Goal: Task Accomplishment & Management: Complete application form

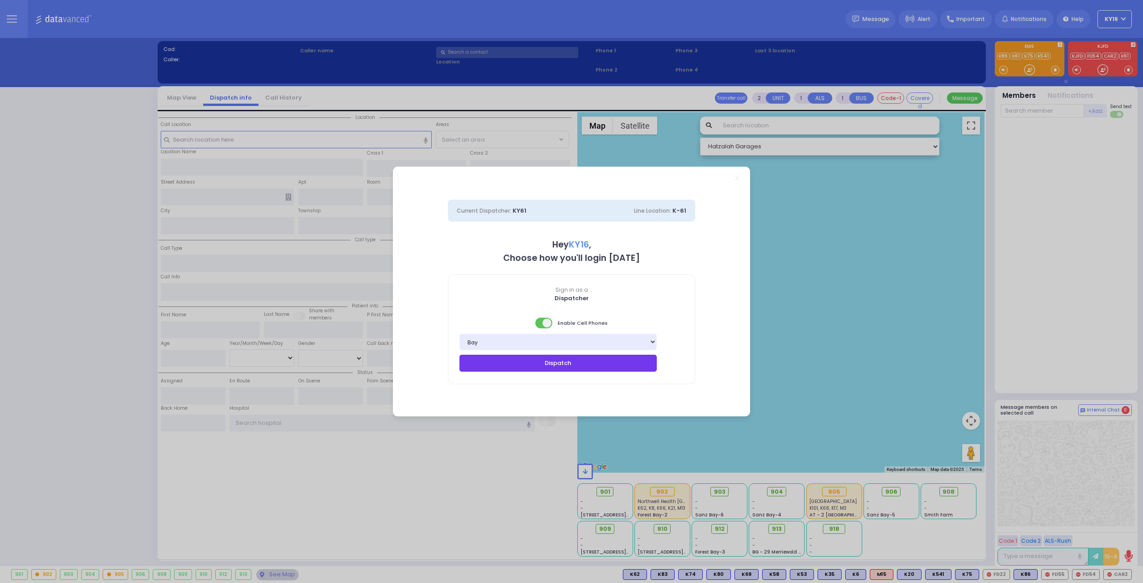
click at [566, 363] on button "Dispatch" at bounding box center [558, 363] width 197 height 17
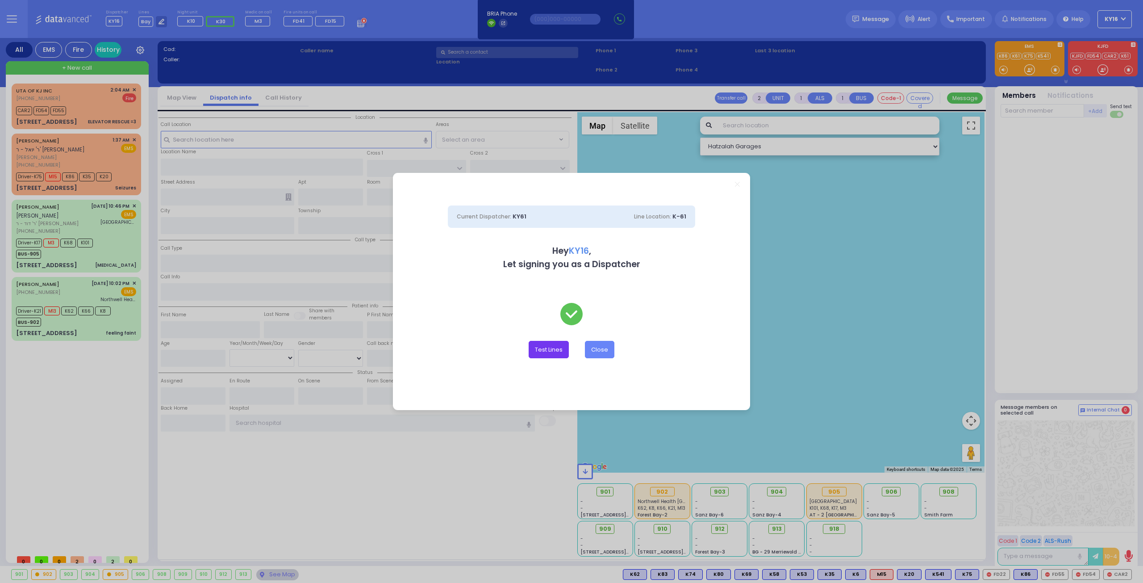
click at [543, 350] on button "Test Lines" at bounding box center [549, 349] width 40 height 17
type input "8457831212"
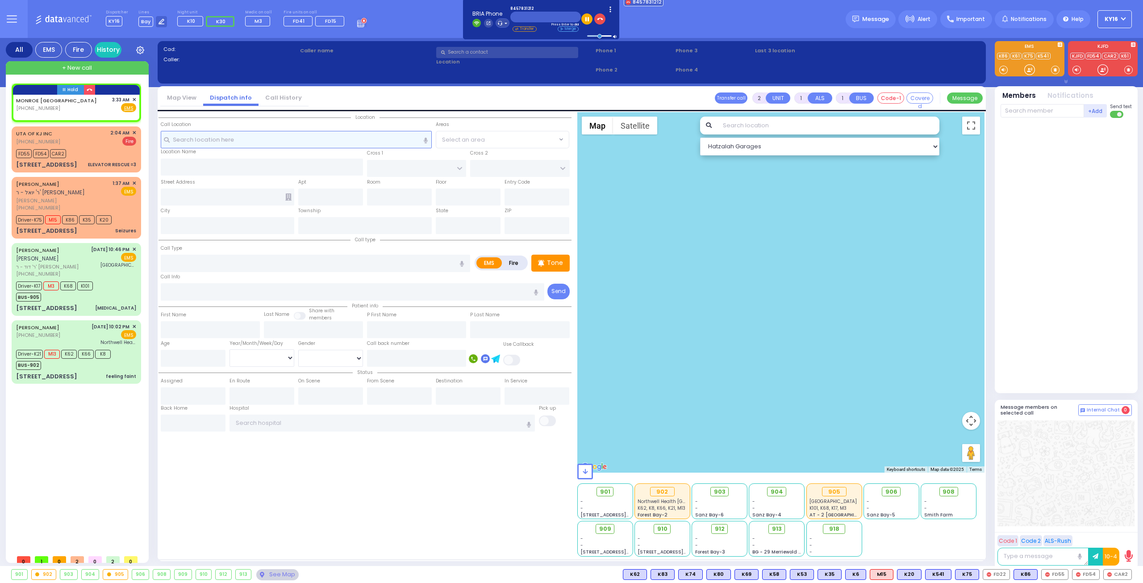
select select
radio input "true"
select select
type input "03:33"
select select "Hatzalah Garages"
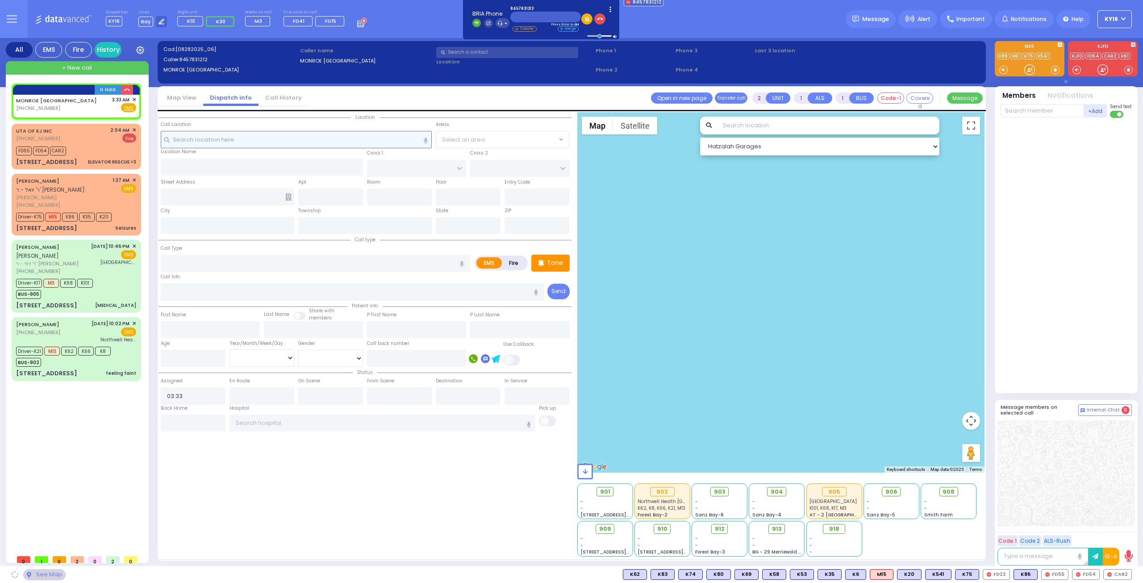
select select
radio input "true"
select select
select select "Hatzalah Garages"
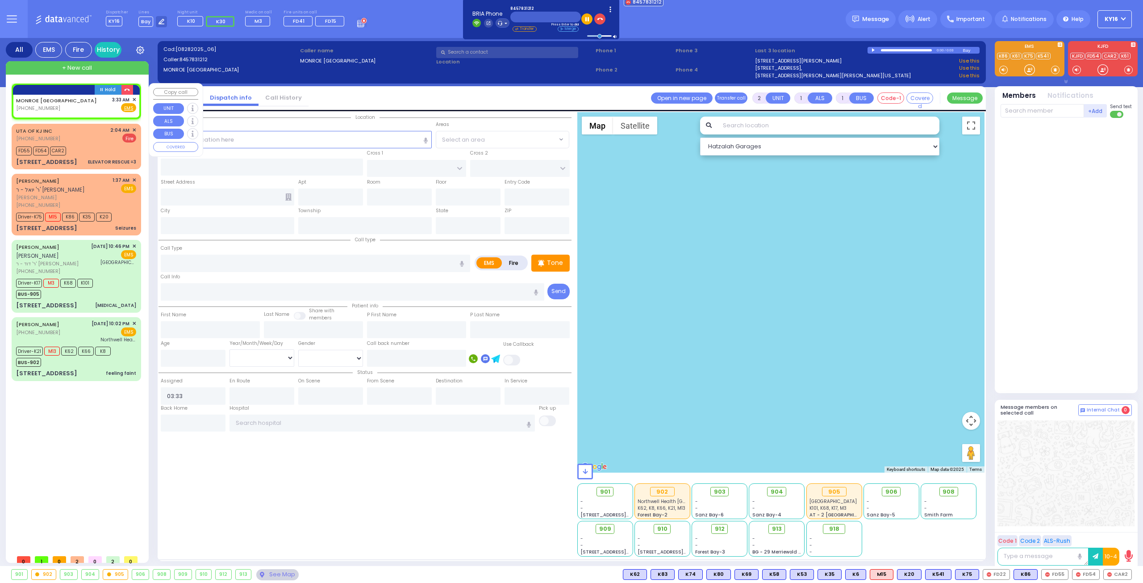
click at [134, 96] on div "MONROE [GEOGRAPHIC_DATA] [PHONE_NUMBER] 3:33 AM ✕ Fire EMS" at bounding box center [76, 106] width 126 height 23
select select
radio input "true"
select select
select select "Hatzalah Garages"
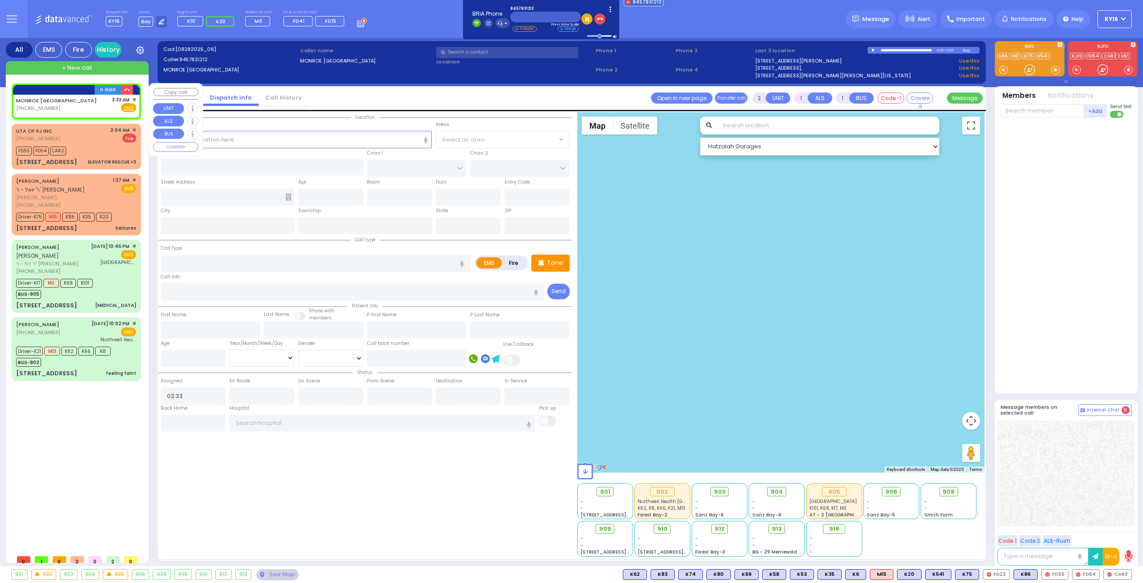
click at [134, 99] on span "✕" at bounding box center [134, 100] width 4 height 8
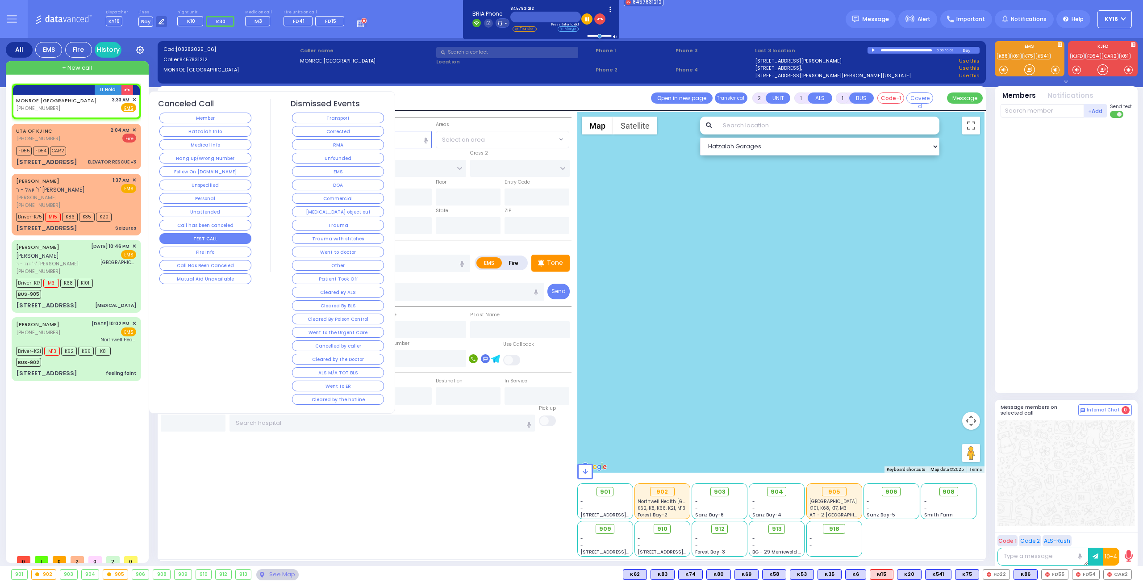
click at [216, 234] on button "TEST CALL" at bounding box center [205, 238] width 92 height 11
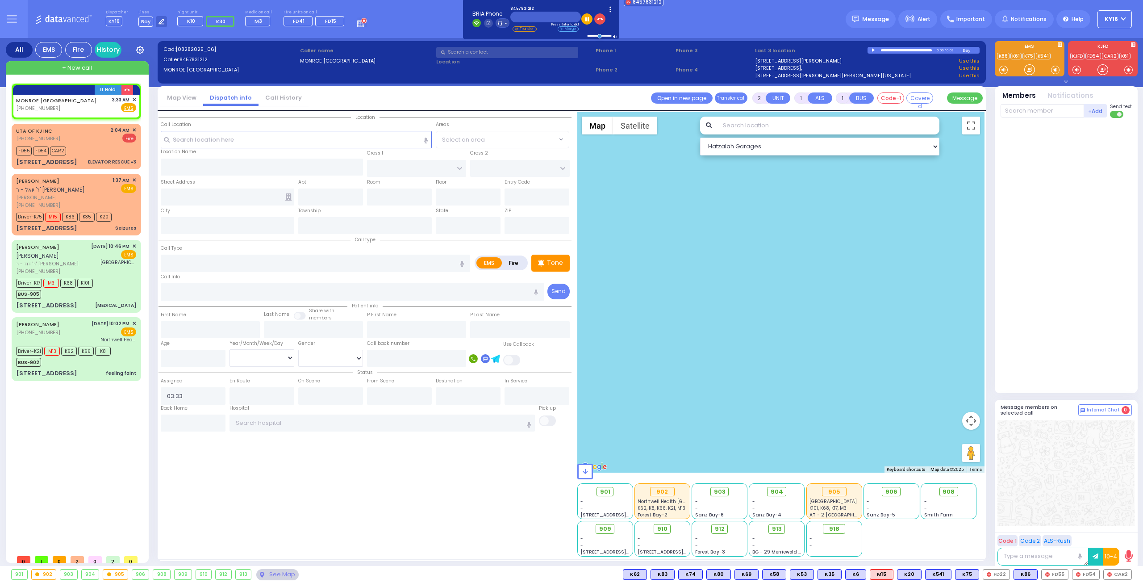
select select
radio input "true"
select select
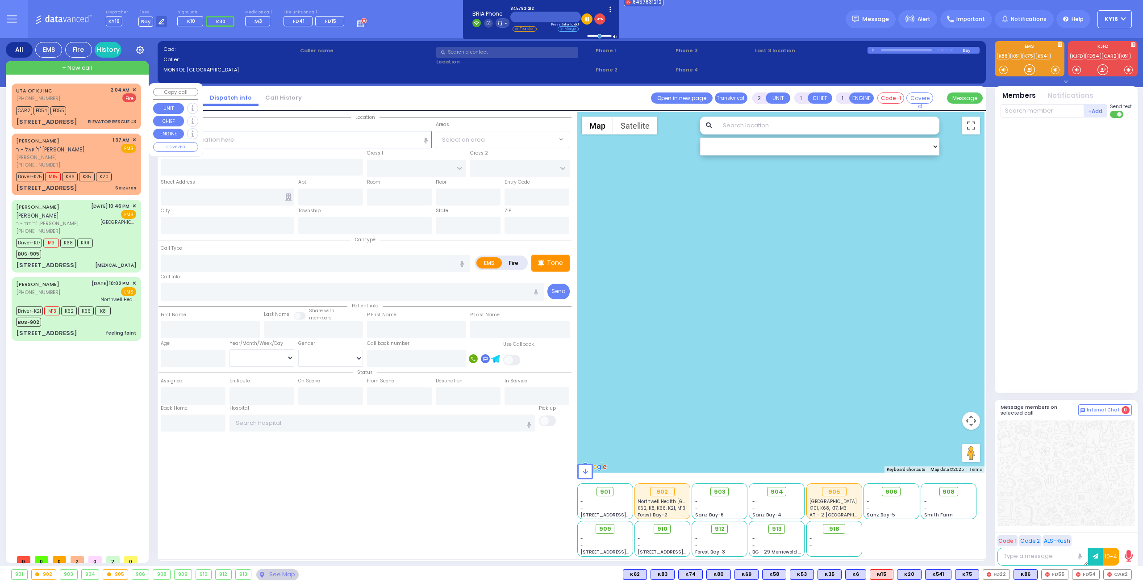
click at [134, 87] on span "✕" at bounding box center [134, 90] width 4 height 8
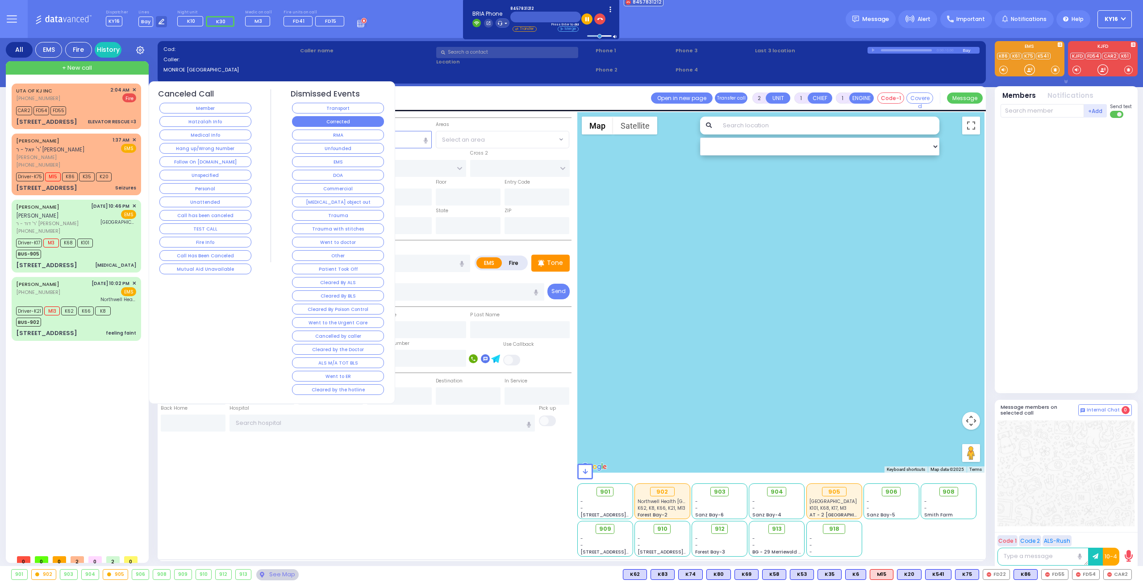
click at [314, 118] on button "Corrected" at bounding box center [338, 121] width 92 height 11
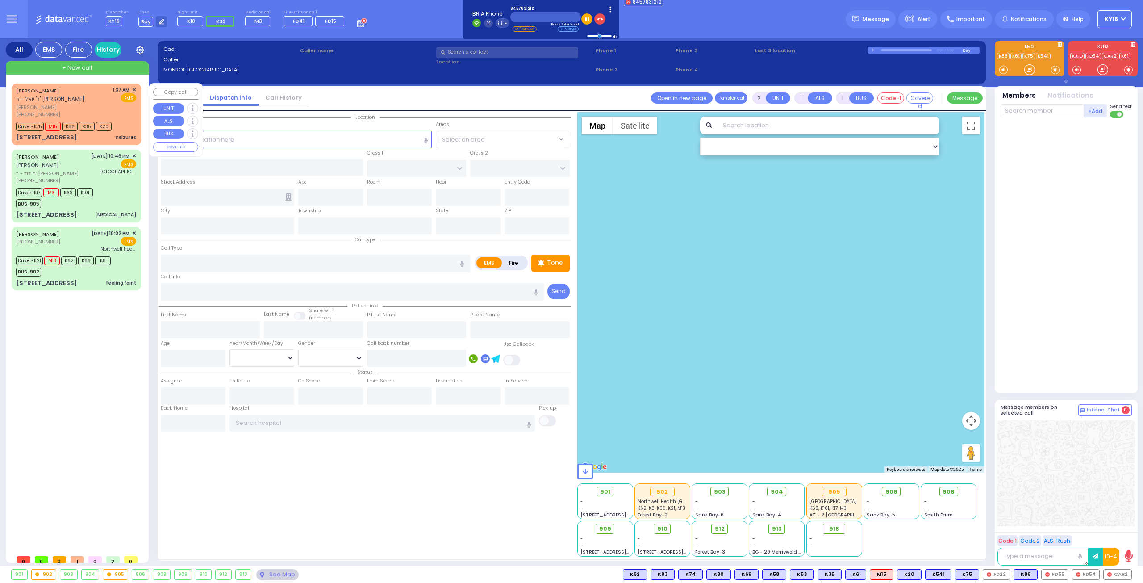
click at [122, 114] on div "1:37 AM ✕ EMS" at bounding box center [125, 102] width 24 height 32
type input "6"
select select
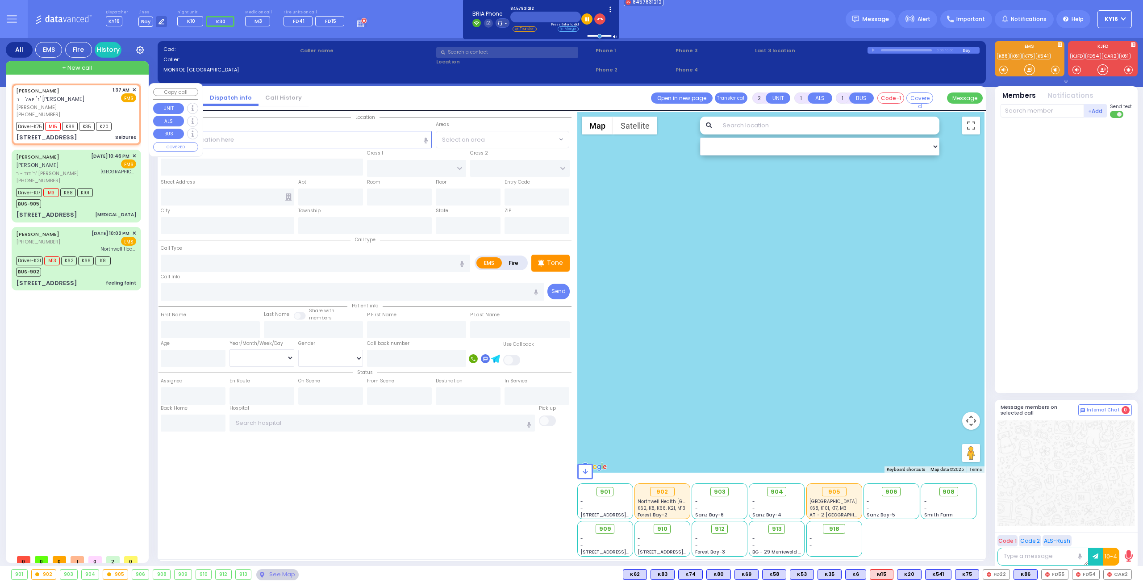
type input "Seizures"
radio input "true"
type input "SHLOME"
type input "[PERSON_NAME]"
type input "Feiga"
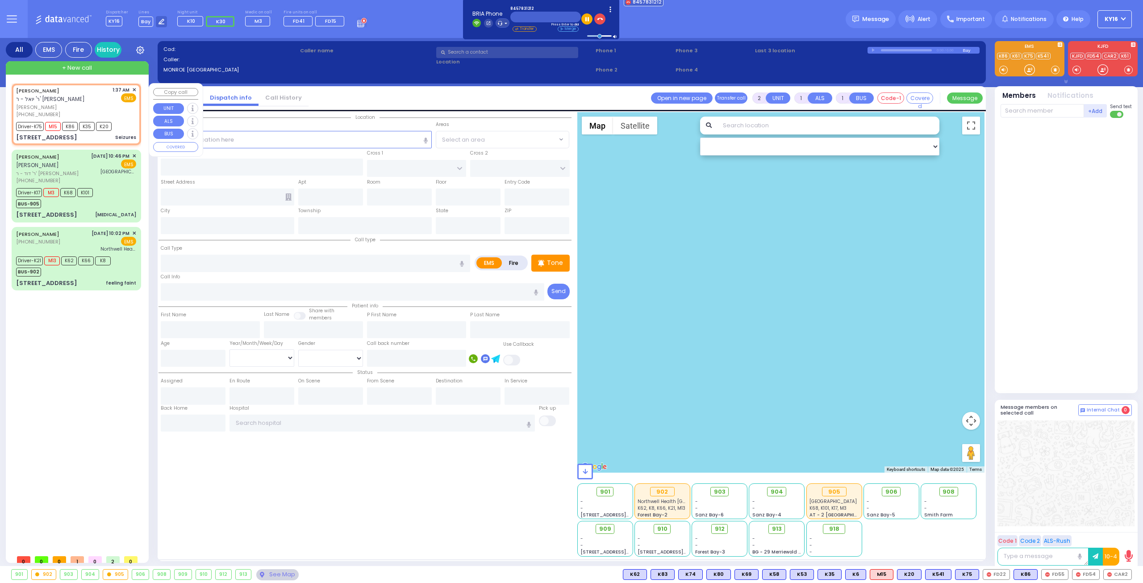
type input "[PERSON_NAME]"
type input "1"
select select "Year"
select select "[DEMOGRAPHIC_DATA]"
type input "01:37"
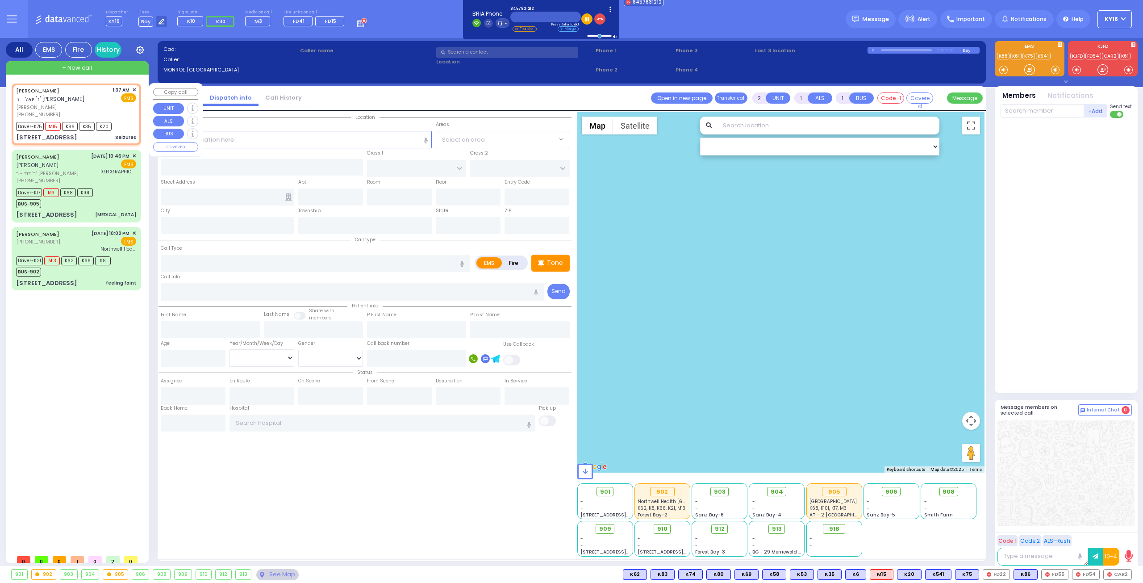
type input "01:39"
type input "01:45"
type input "02:21"
type input "02:48"
type input "03:30"
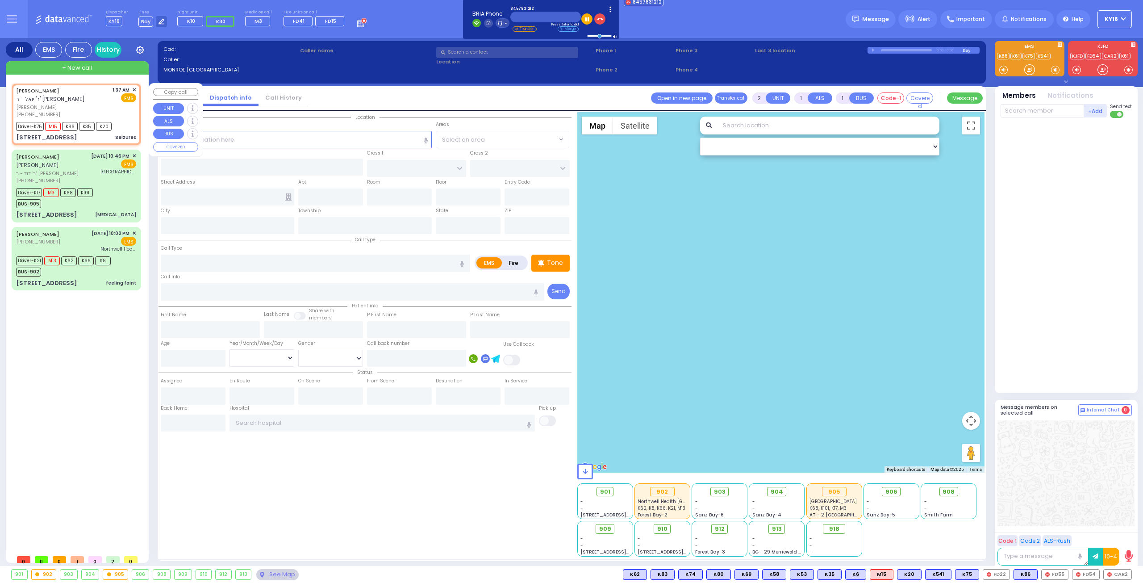
type input "[GEOGRAPHIC_DATA] [GEOGRAPHIC_DATA] Paramus Paramus"
select select "Hatzalah Garages"
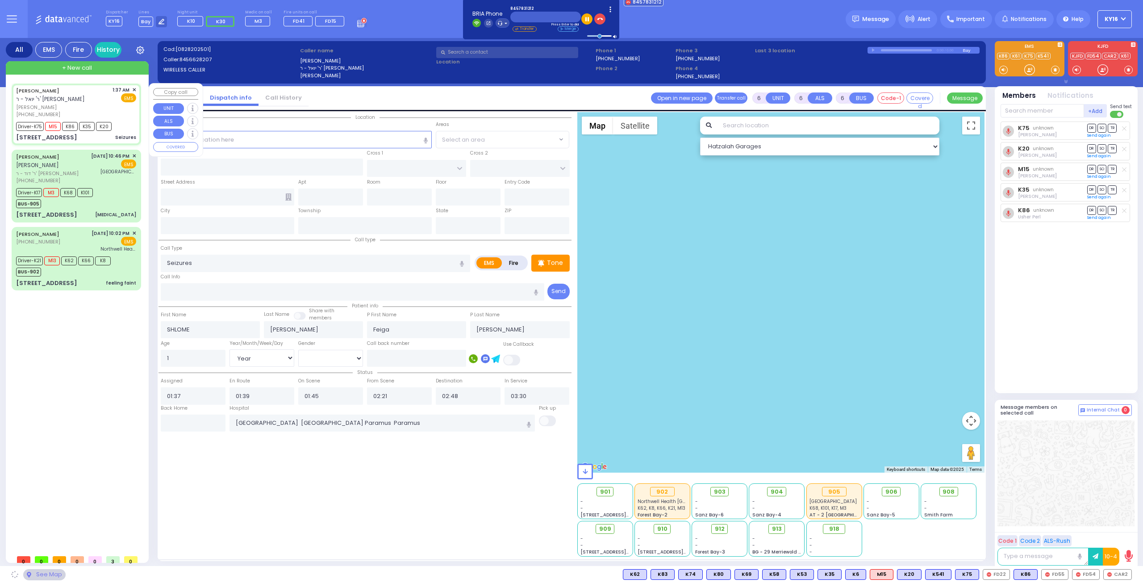
select select
radio input "true"
select select "Year"
select select "[DEMOGRAPHIC_DATA]"
type input "SCHUNNEMUNK RD"
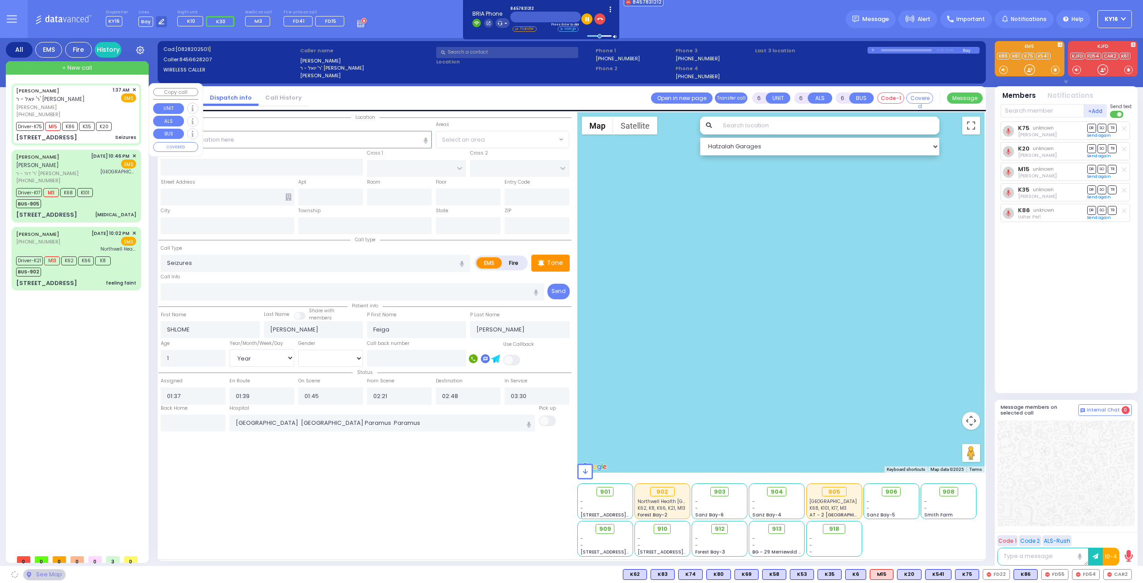
type input "7 LIZENSK BLVD"
type input "402"
type input "Monroe"
type input "[US_STATE]"
type input "10950"
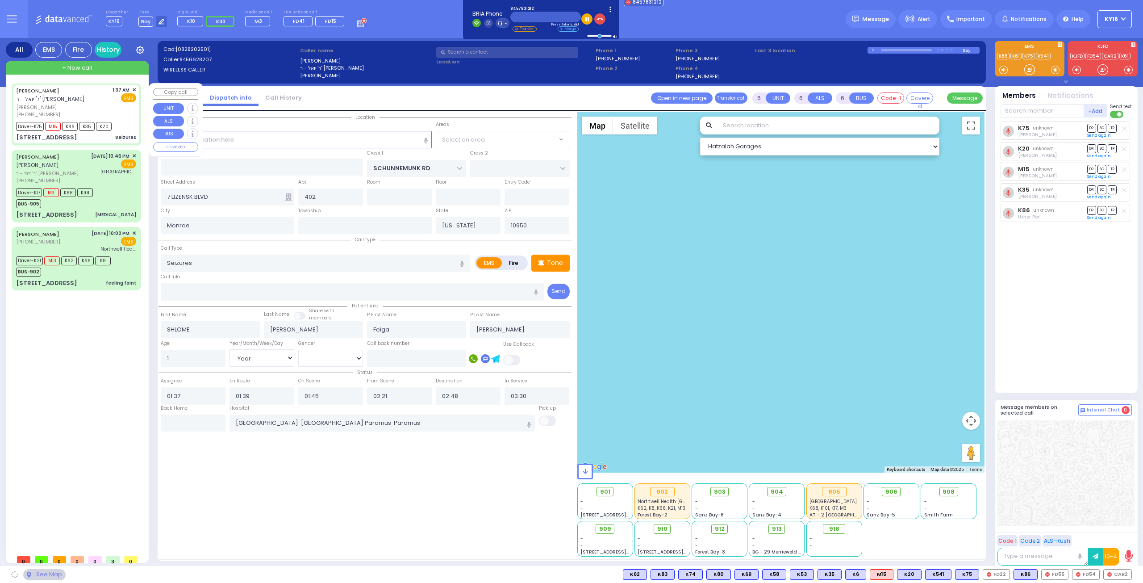
select select "Hatzalah Garages"
select select "[GEOGRAPHIC_DATA]"
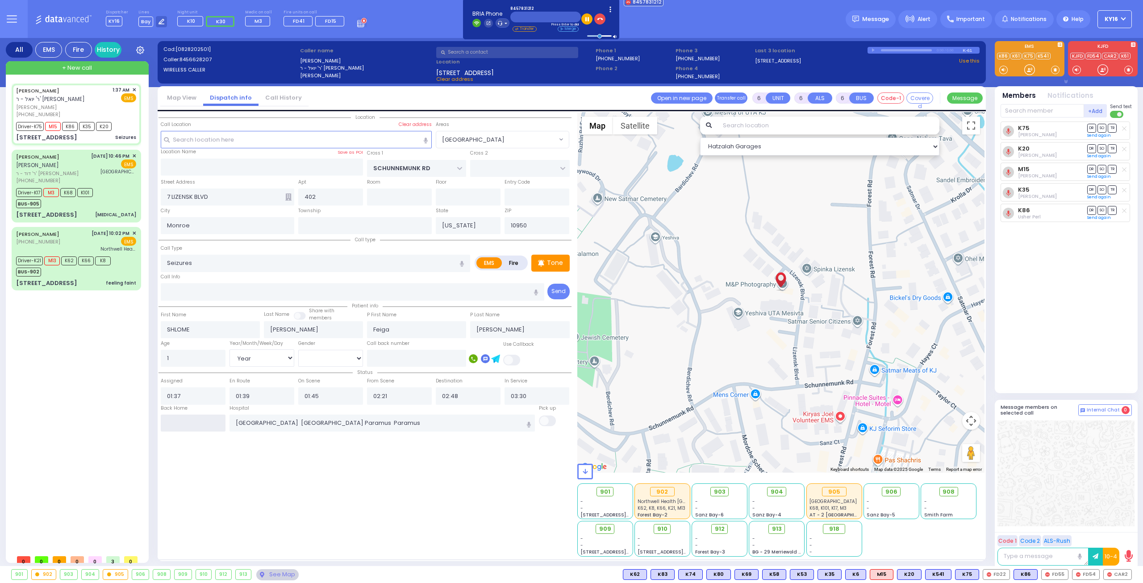
click at [192, 421] on input "text" at bounding box center [193, 422] width 65 height 17
type input "03:37"
select select
radio input "true"
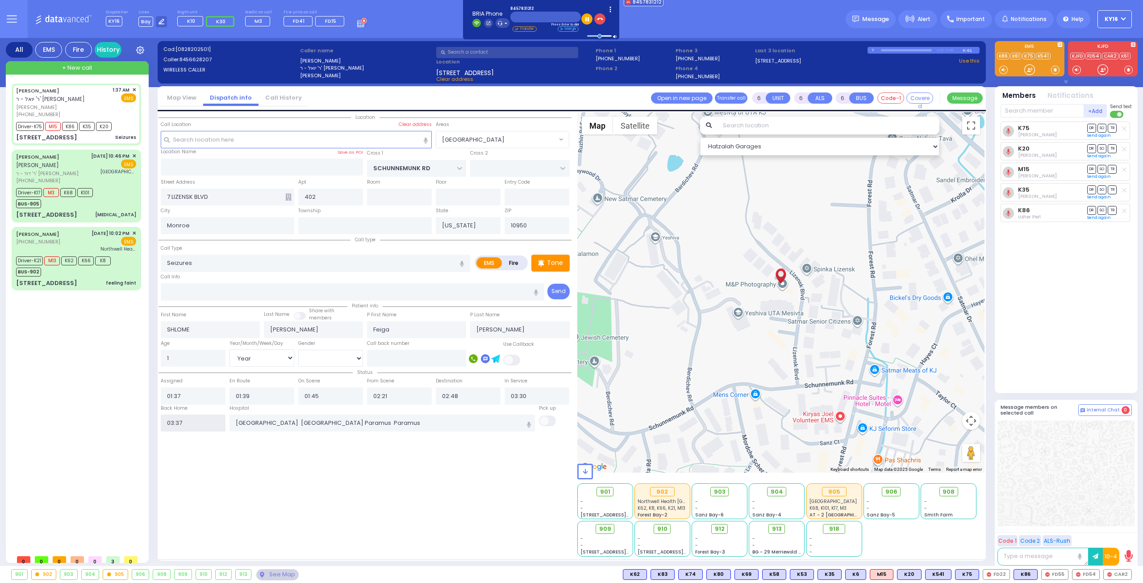
select select
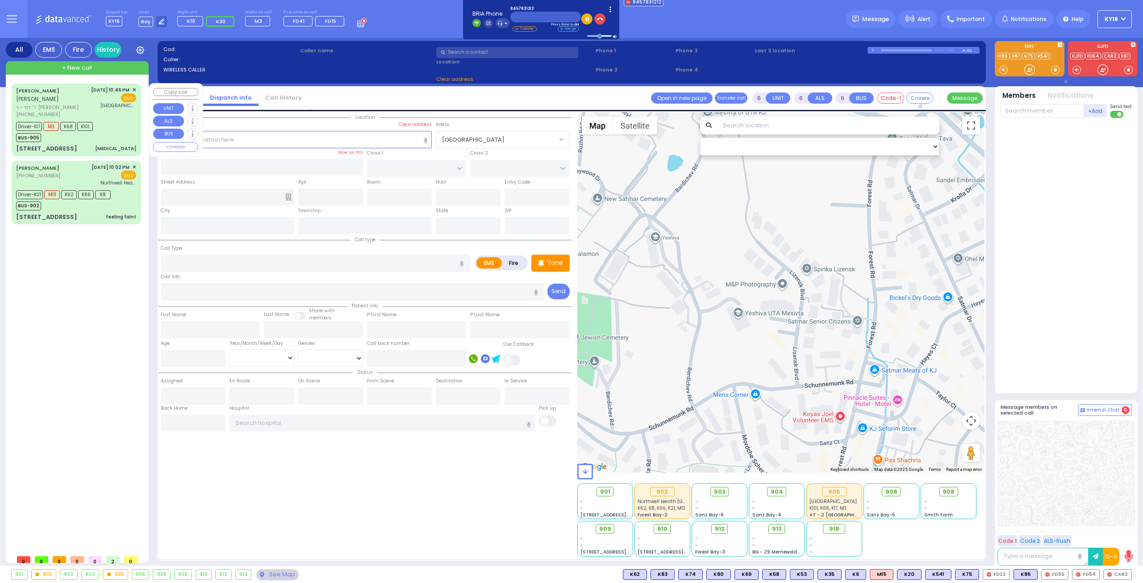
click at [116, 130] on div "Driver-K17 M3 K68 K101 BUS-905" at bounding box center [76, 131] width 120 height 22
select select
type input "[MEDICAL_DATA]"
radio input "true"
type input "[PERSON_NAME]"
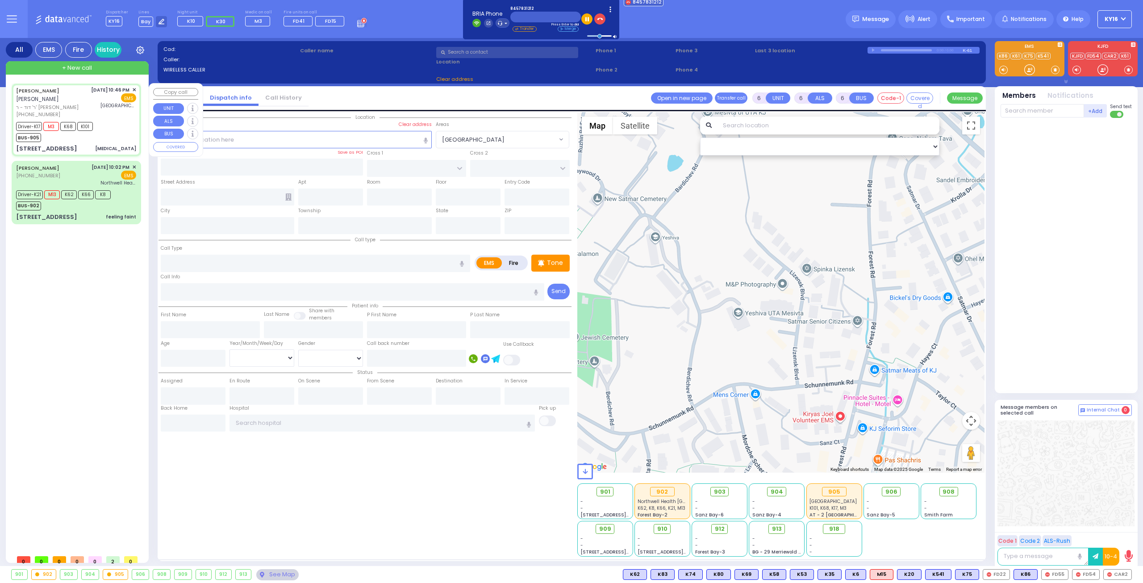
type input "[PERSON_NAME]"
type input "39"
select select "Year"
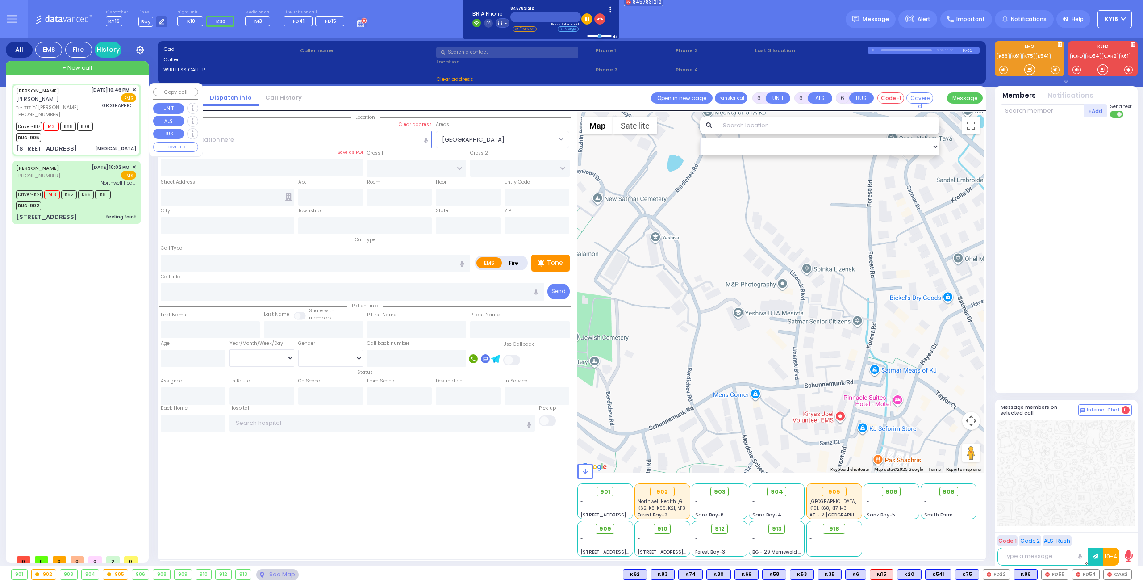
select select "[DEMOGRAPHIC_DATA]"
type input "22:46"
type input "22:48"
type input "22:55"
type input "23:20"
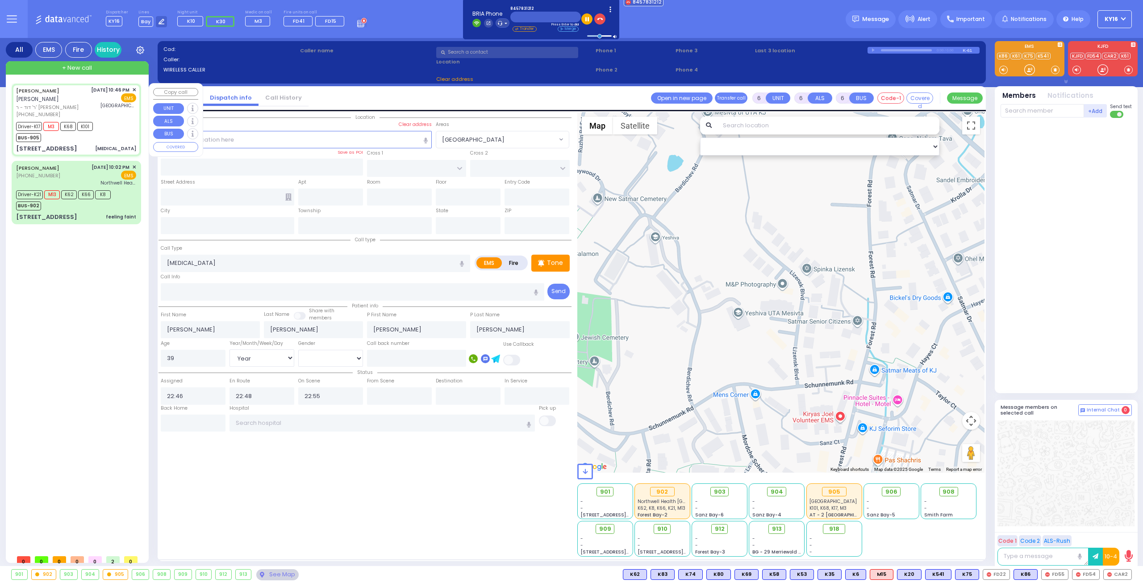
type input "23:59"
type input "[GEOGRAPHIC_DATA] ([GEOGRAPHIC_DATA])"
type input "RADOMSK WAY"
type input "NICKLESBURG RD"
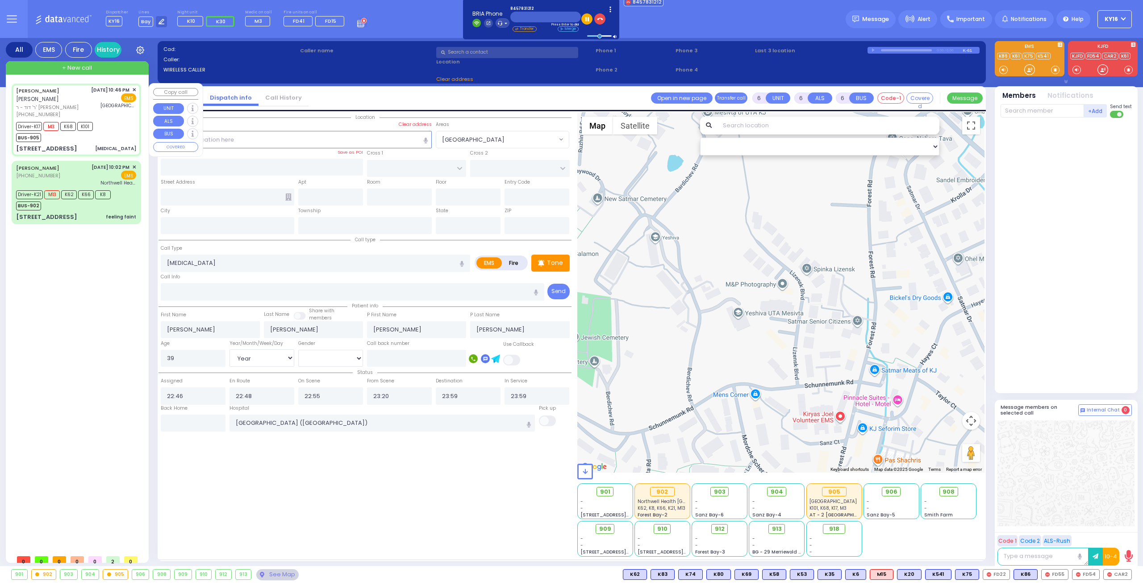
type input "[STREET_ADDRESS]"
type input "202"
type input "Monroe"
type input "[US_STATE]"
type input "10950"
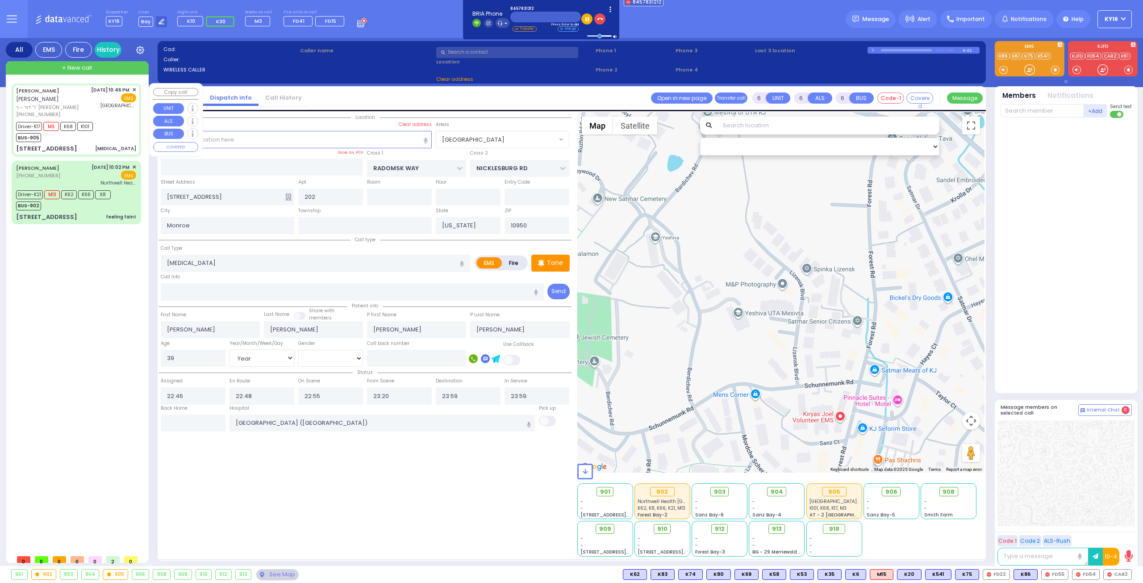
select select "SECTION 5"
select select "Hatzalah Garages"
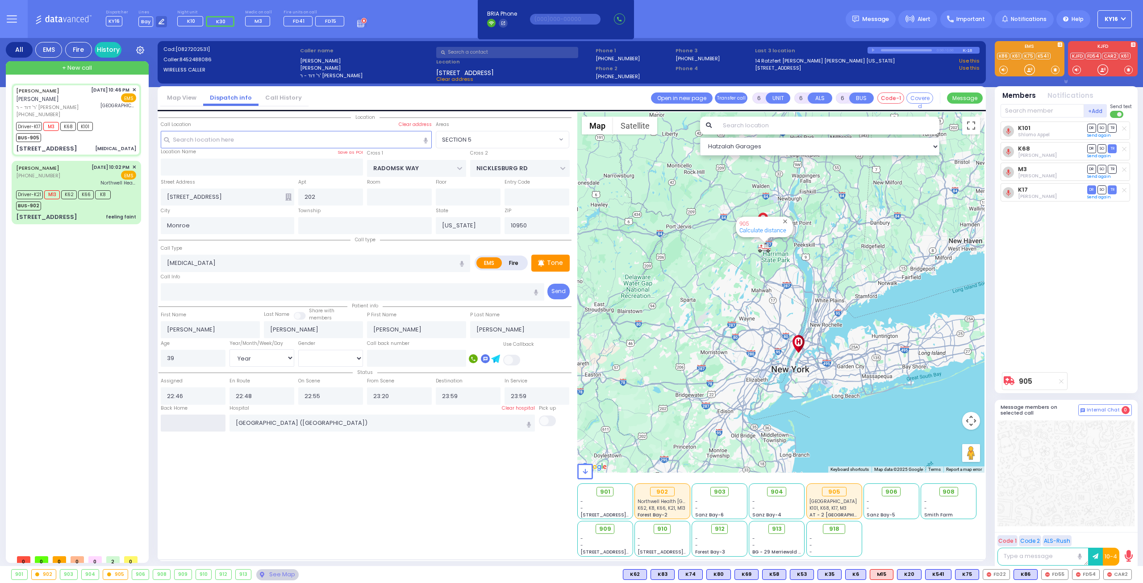
click at [200, 423] on input "text" at bounding box center [193, 422] width 65 height 17
type input "01:30"
click at [134, 88] on span "✕" at bounding box center [134, 90] width 4 height 8
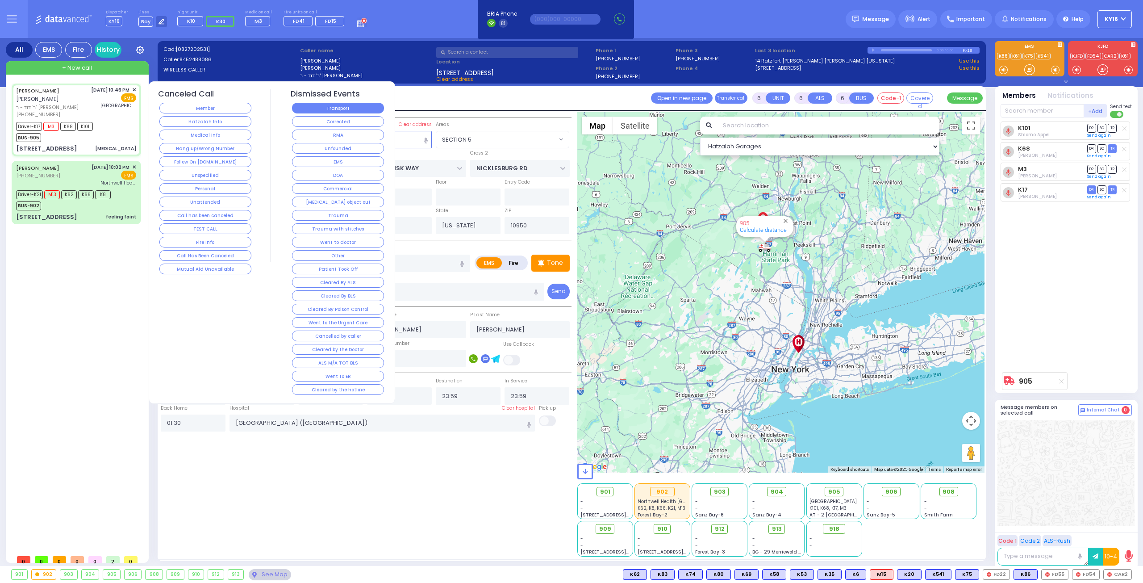
select select
radio input "true"
select select
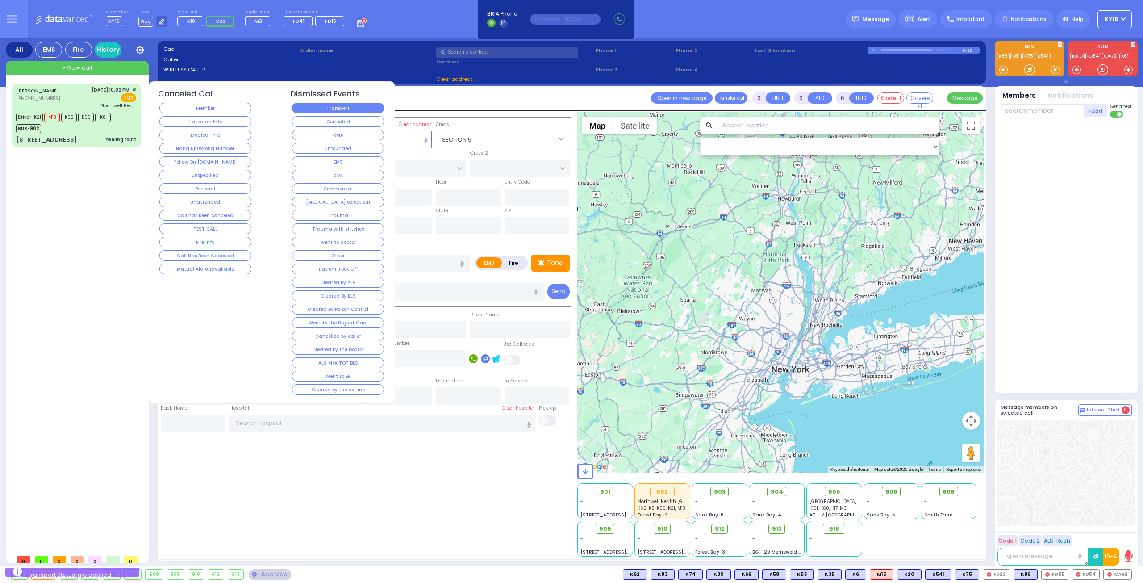
click at [305, 107] on button "Transport" at bounding box center [338, 108] width 92 height 11
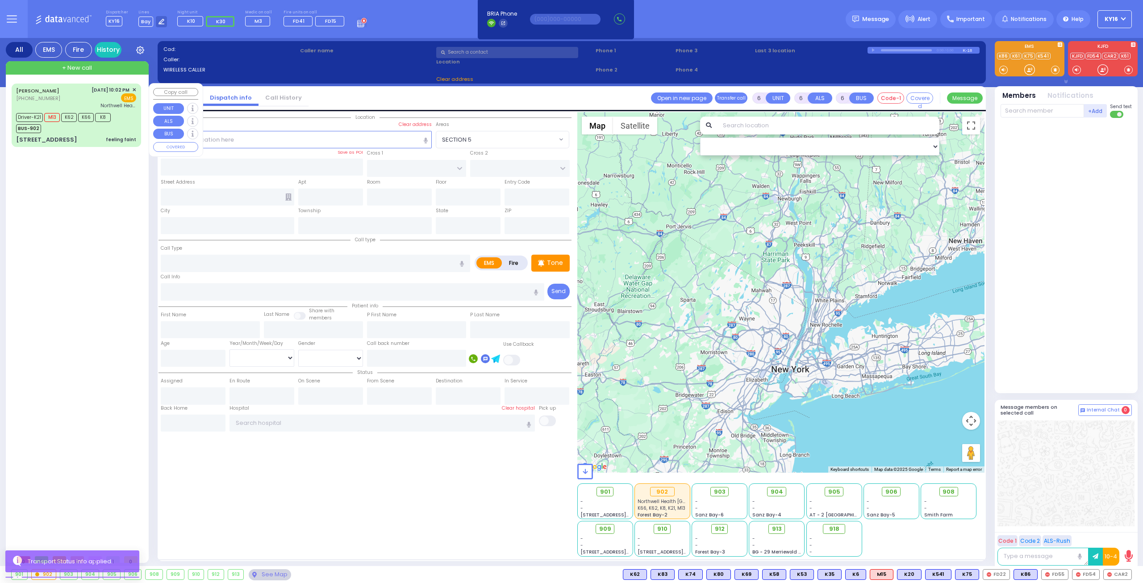
click at [123, 125] on div "Driver-K21 M13 K62 K66 K8 BUS-902" at bounding box center [76, 122] width 120 height 22
select select
type input "feeling faint"
radio input "true"
type input "Devorah"
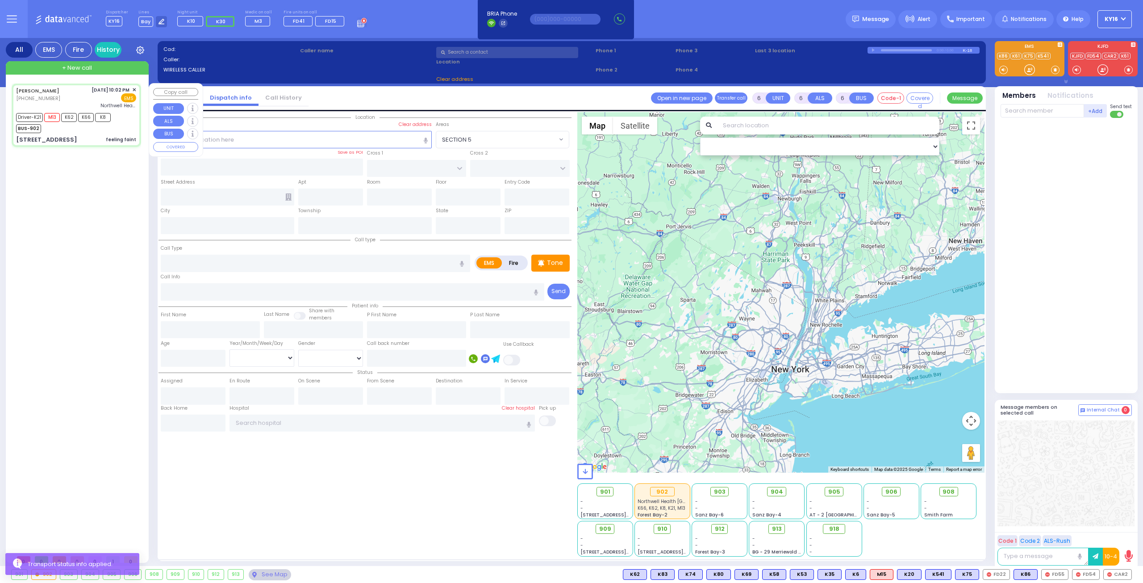
type input "[PERSON_NAME]"
type input "56"
select select "Year"
select select "[DEMOGRAPHIC_DATA]"
type input "22:02"
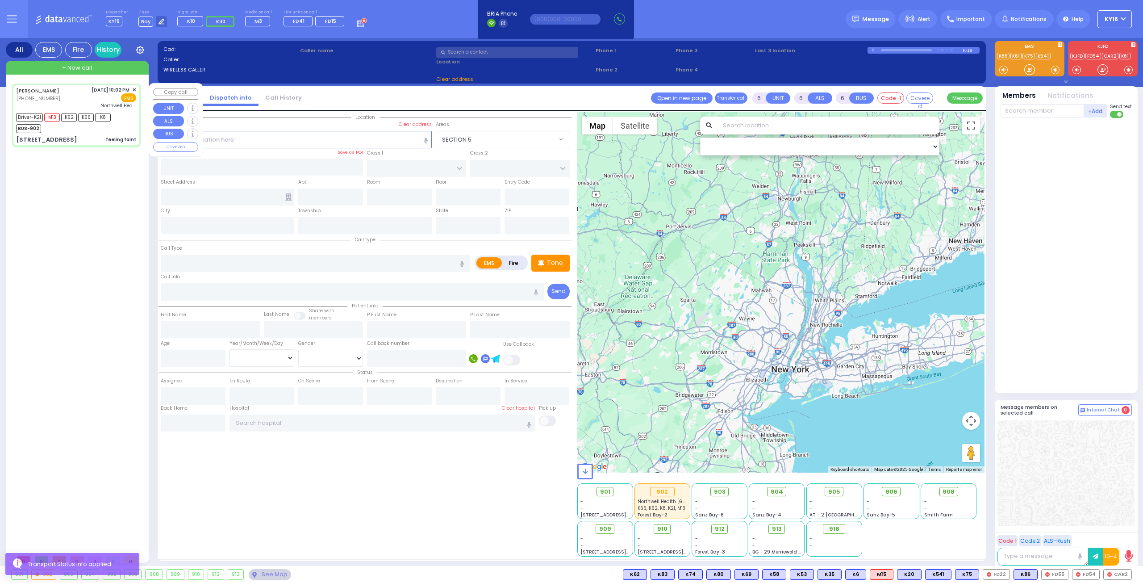
type input "22:03"
type input "22:06"
type input "22:40"
type input "23:46"
type input "23:55"
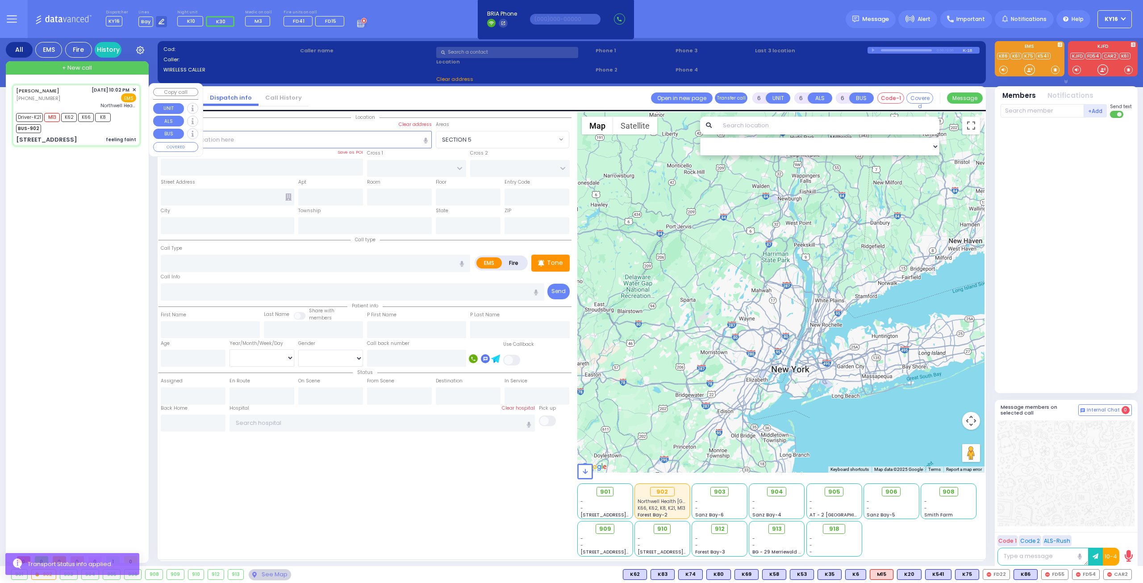
type input "Northwell Health [GEOGRAPHIC_DATA]"
type input "HAYES COURT"
type input "FILLMORE COURT"
type input "[STREET_ADDRESS]"
type input "Monroe"
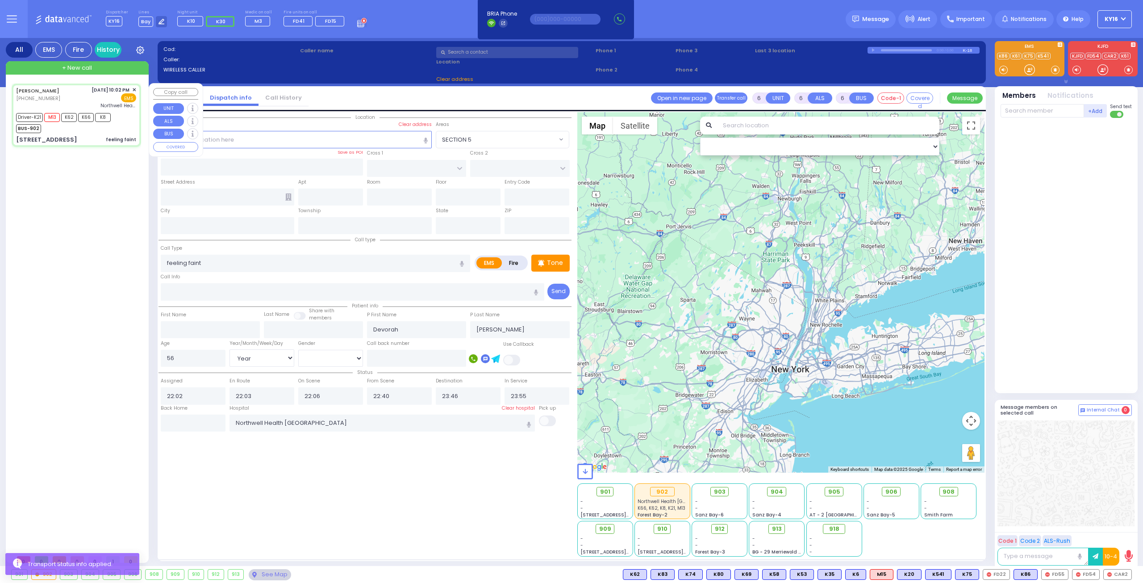
type input "[US_STATE]"
type input "10950"
select select "SECTION 3"
select select "Hatzalah Garages"
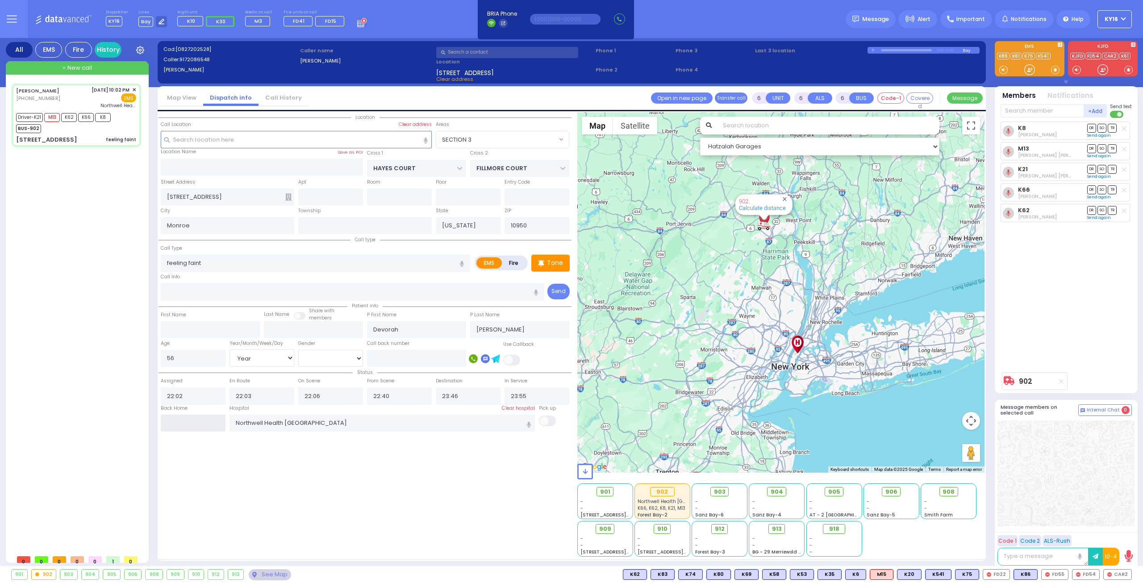
click at [207, 424] on input "text" at bounding box center [193, 422] width 65 height 17
type input "01:00"
click at [134, 88] on span "✕" at bounding box center [134, 90] width 4 height 8
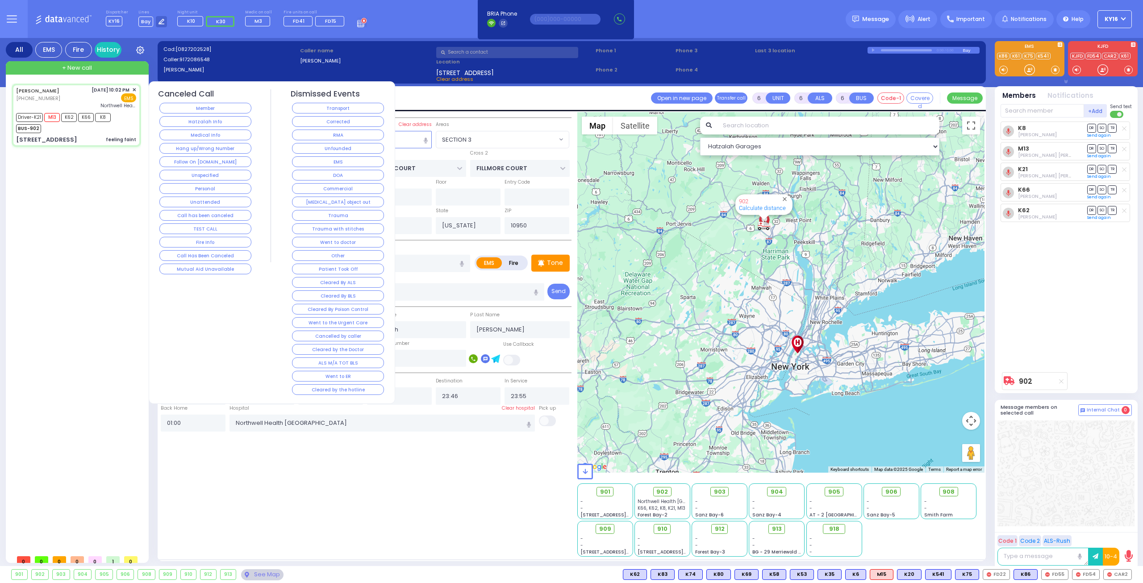
select select
radio input "true"
select select
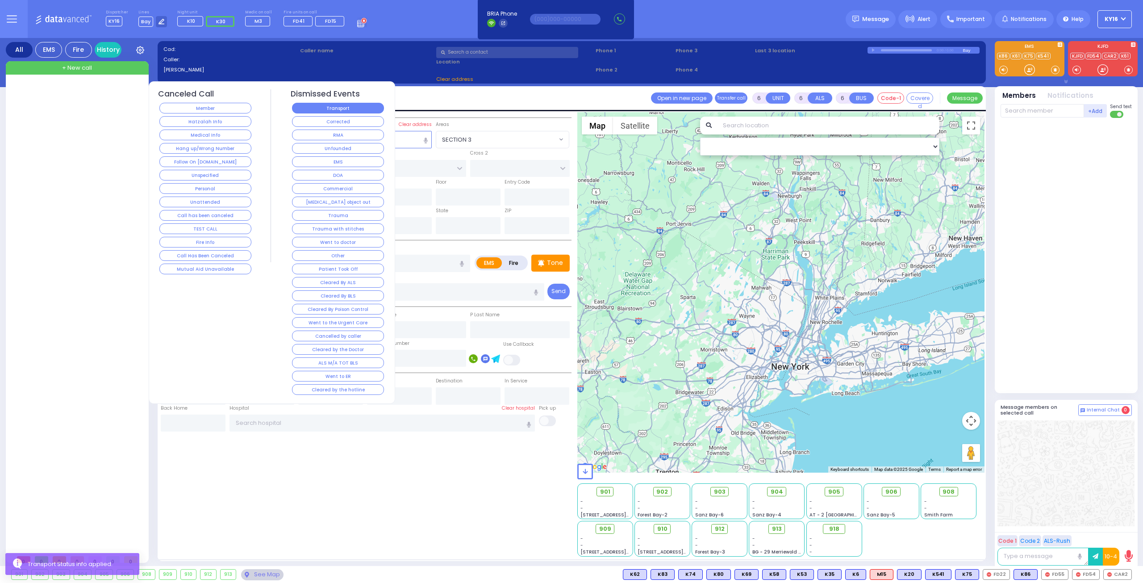
click at [340, 106] on button "Transport" at bounding box center [338, 108] width 92 height 11
